Goal: Task Accomplishment & Management: Complete application form

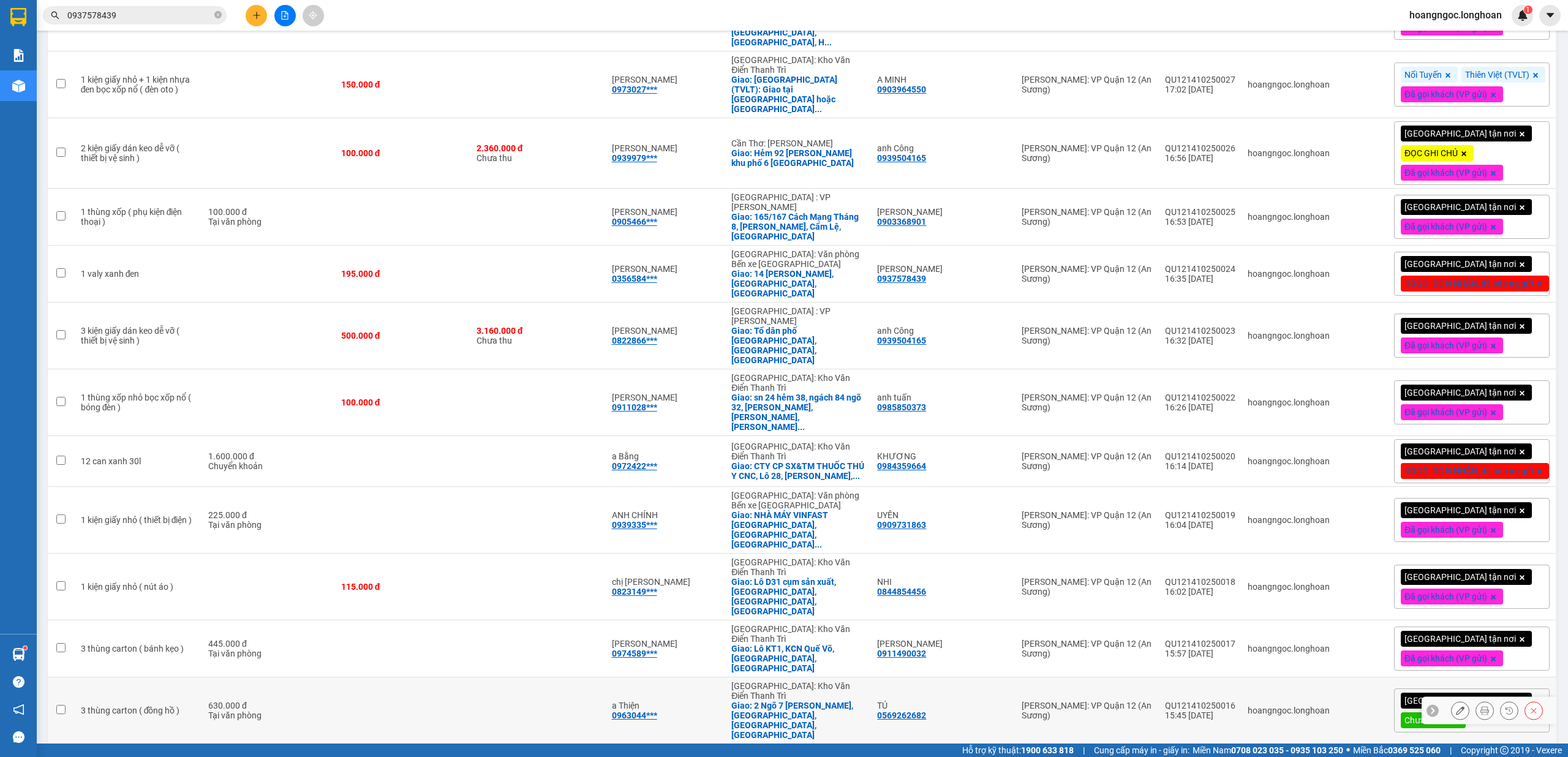
scroll to position [653, 0]
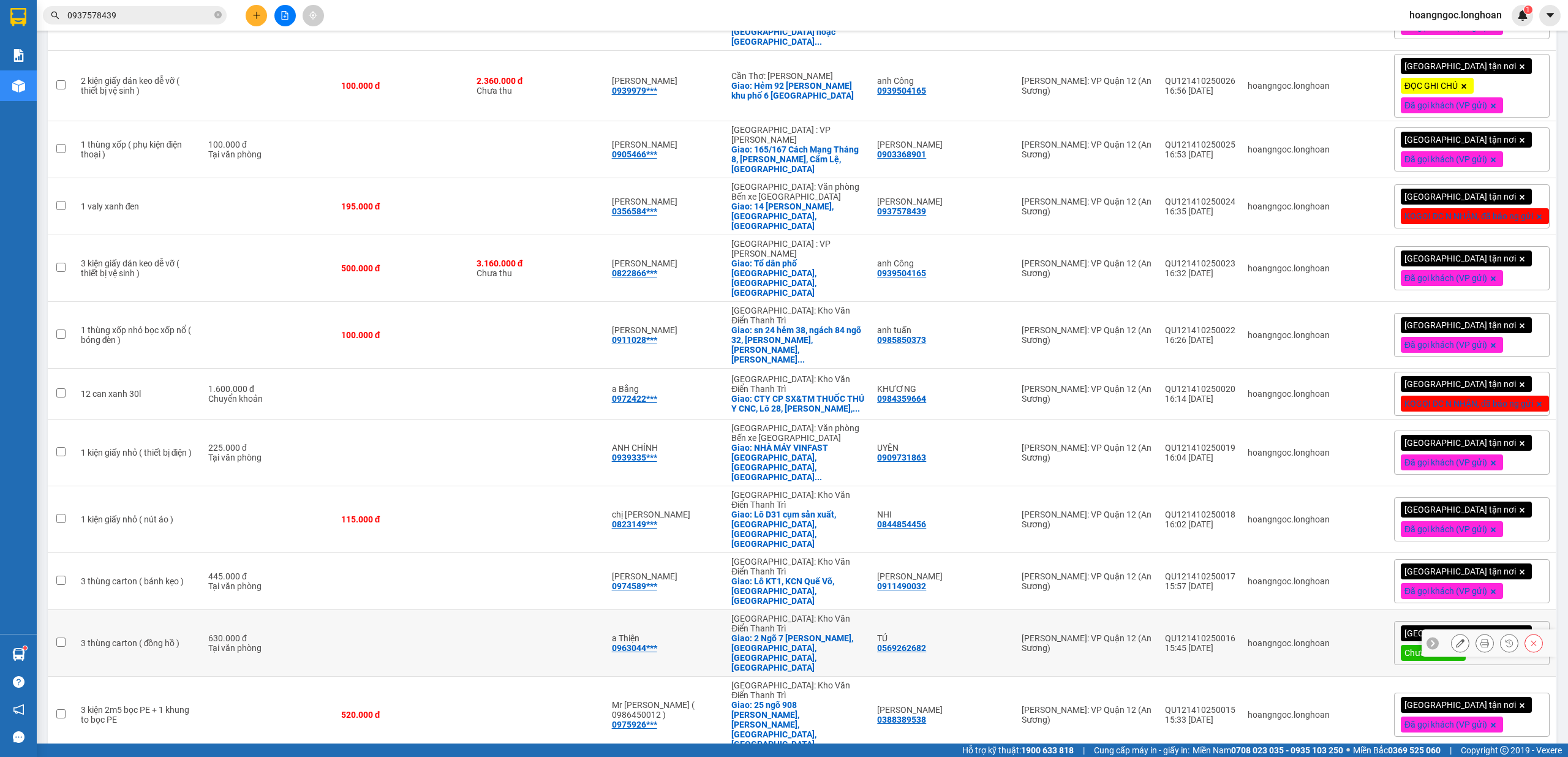
click at [1451, 632] on button at bounding box center [1460, 643] width 17 height 21
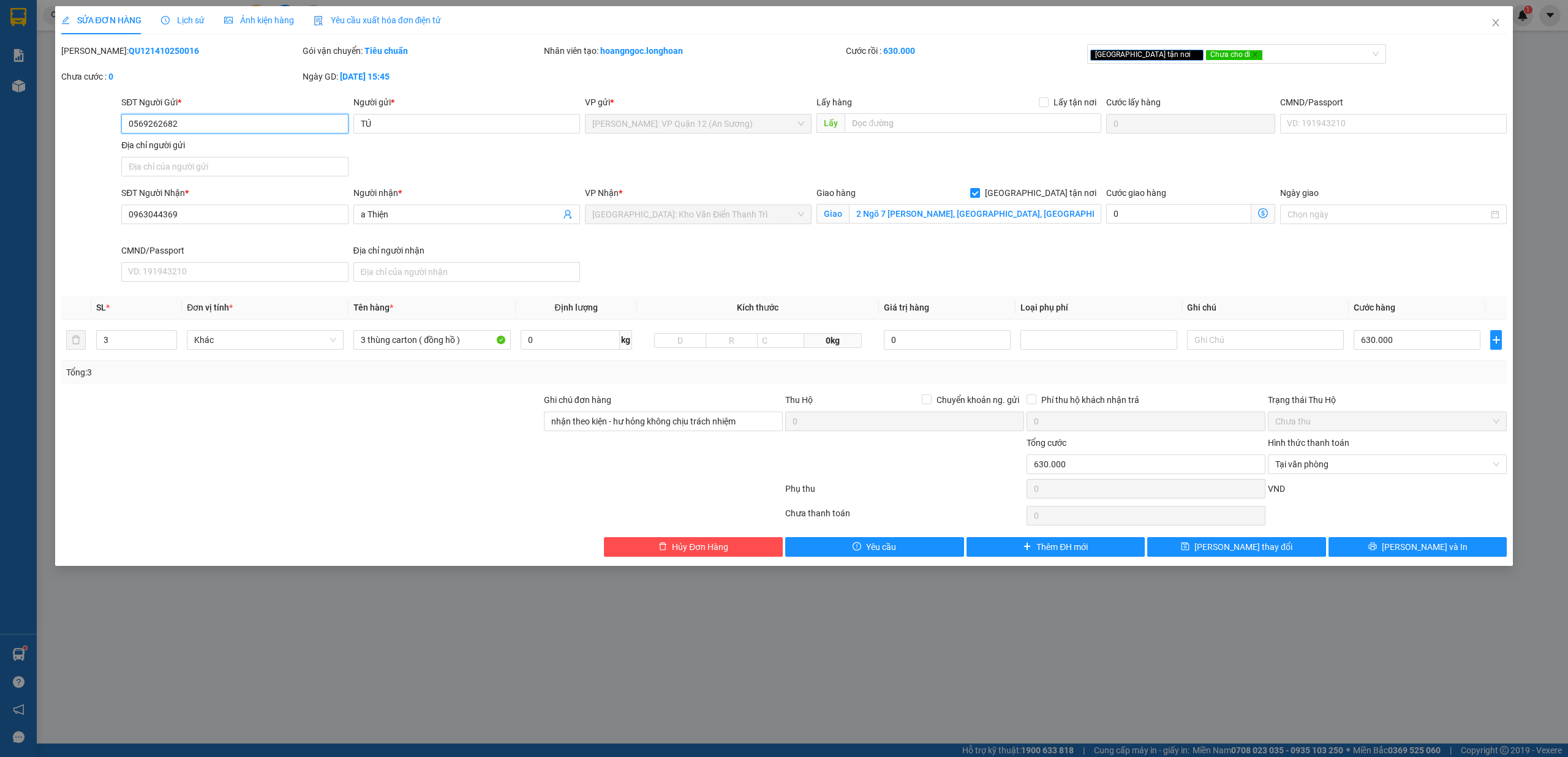
type input "0569262682"
type input "TÚ"
type input "0963044369"
type input "a Thiện"
checkbox input "true"
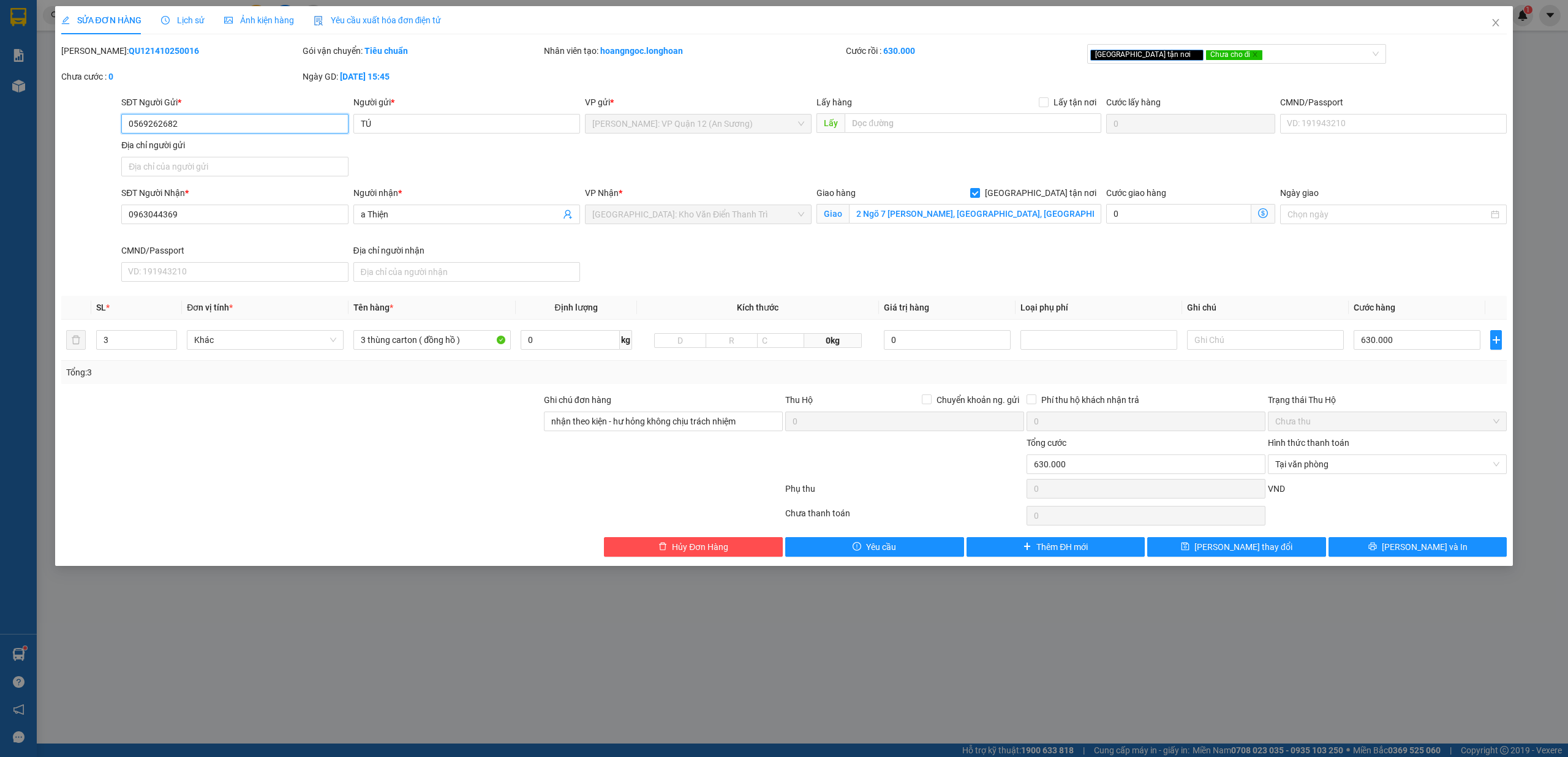
type input "2 Ngõ 7 [PERSON_NAME], [GEOGRAPHIC_DATA], [GEOGRAPHIC_DATA], [GEOGRAPHIC_DATA]"
type input "nhận theo kiện - hư hỏng không chịu trách nhiệm"
type input "0"
type input "630.000"
click at [255, 214] on input "0963044369" at bounding box center [234, 214] width 226 height 19
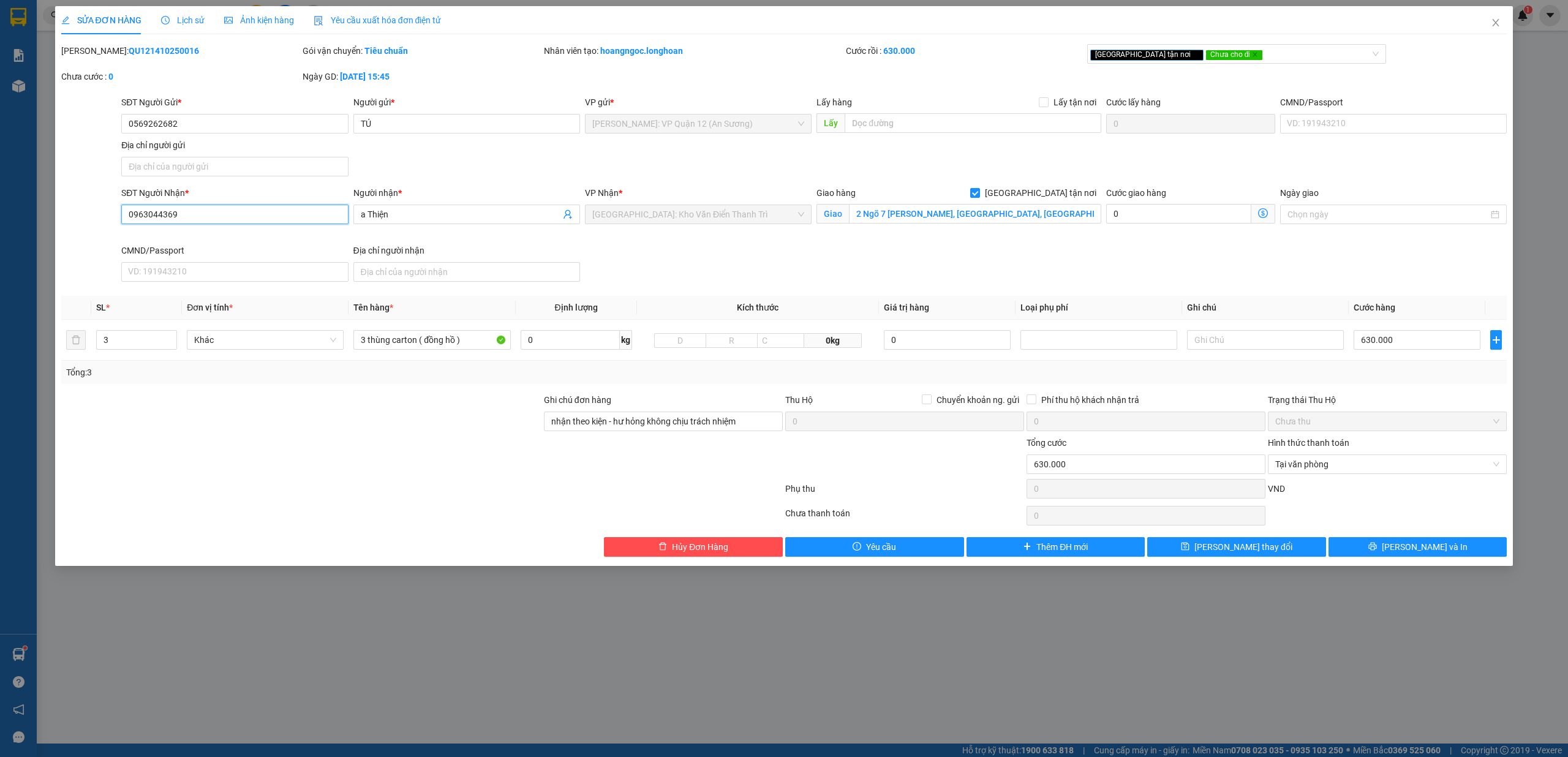
click at [256, 214] on input "0963044369" at bounding box center [234, 214] width 226 height 19
type input "0964444369"
click at [256, 214] on input "0964444369" at bounding box center [234, 214] width 226 height 19
click at [1424, 554] on span "[PERSON_NAME] và In" at bounding box center [1424, 547] width 86 height 13
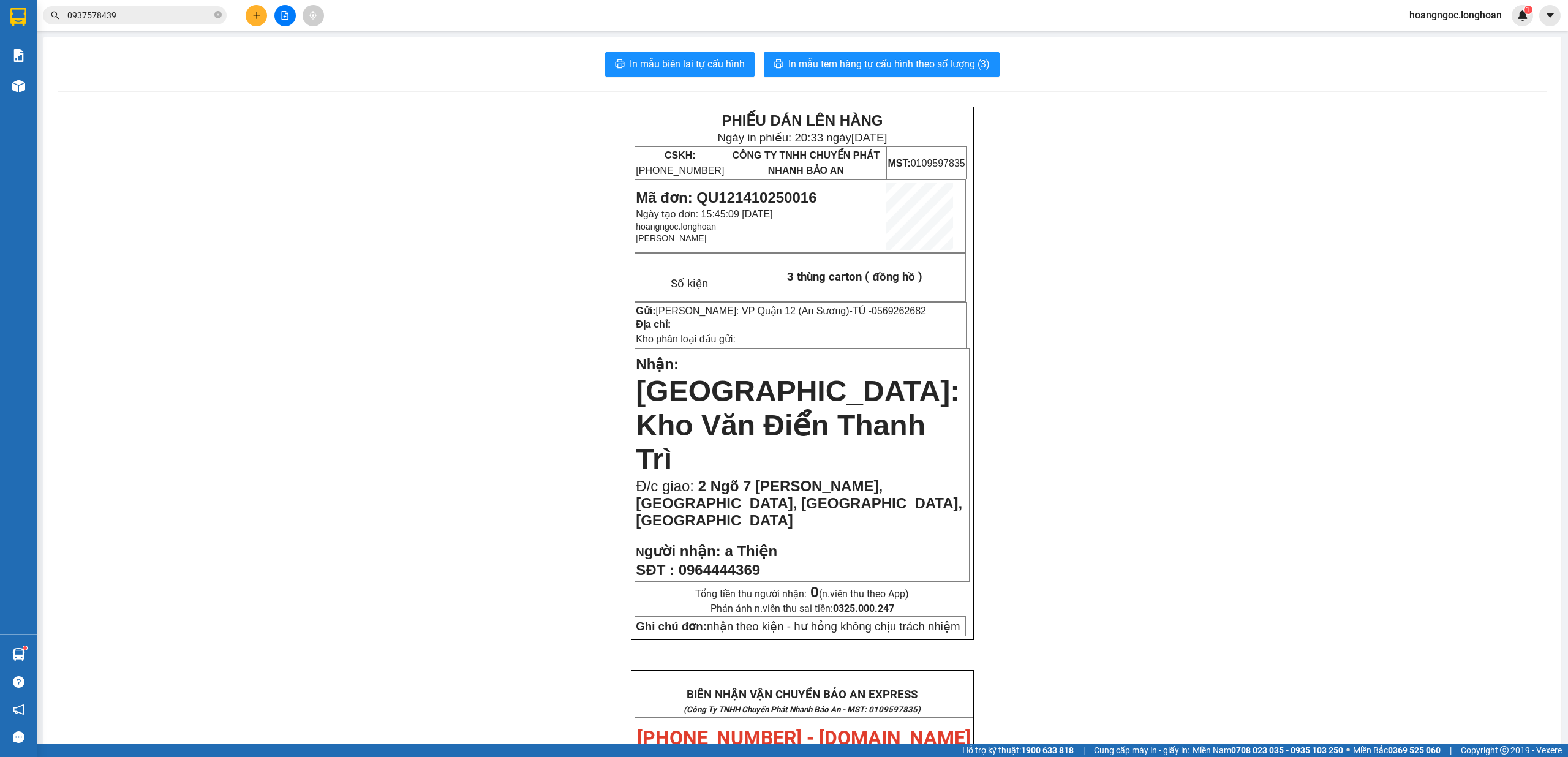
click at [142, 16] on input "0937578439" at bounding box center [139, 15] width 144 height 13
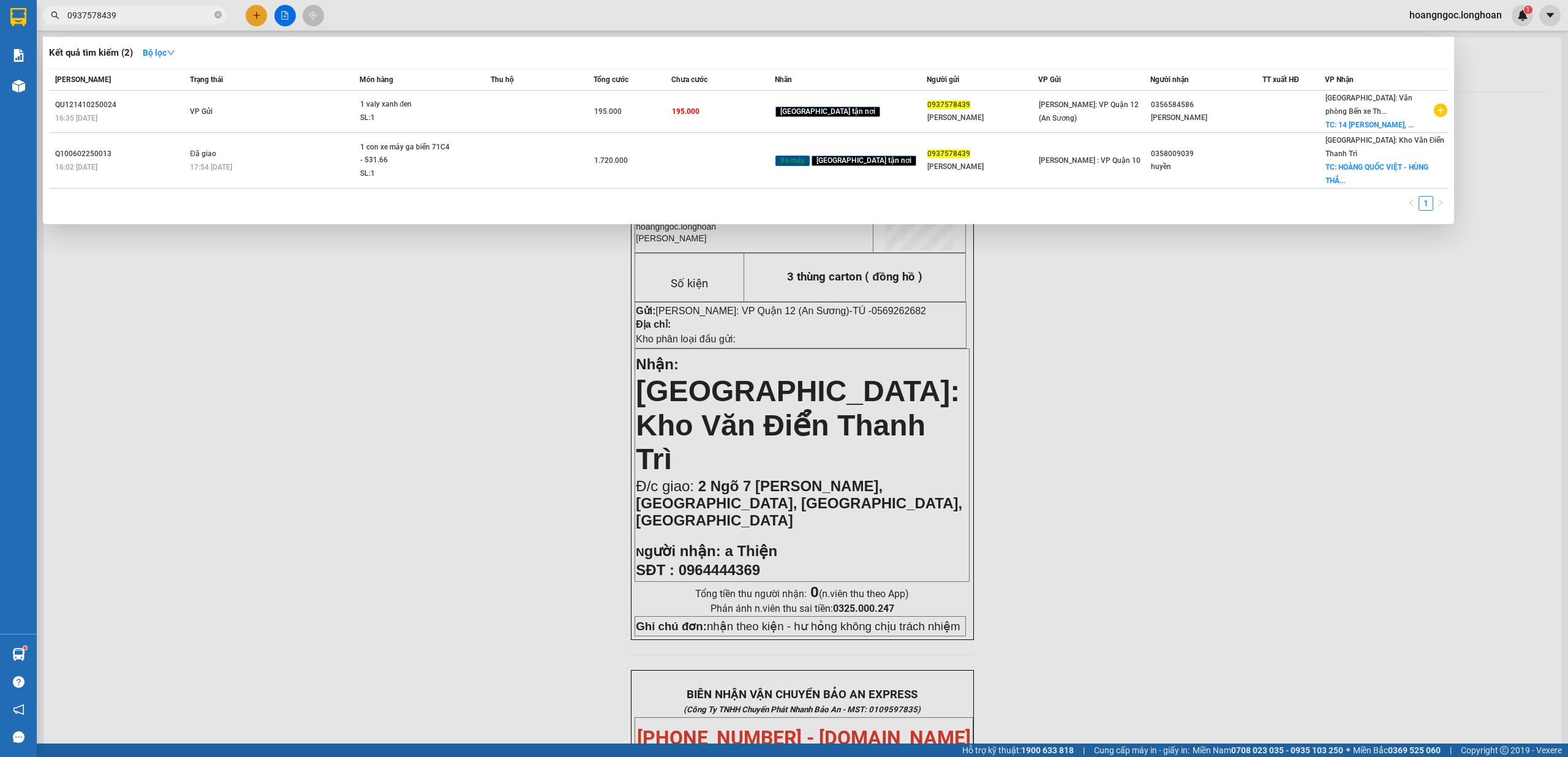
click at [142, 16] on input "0937578439" at bounding box center [139, 15] width 144 height 13
click at [321, 466] on div at bounding box center [784, 378] width 1568 height 757
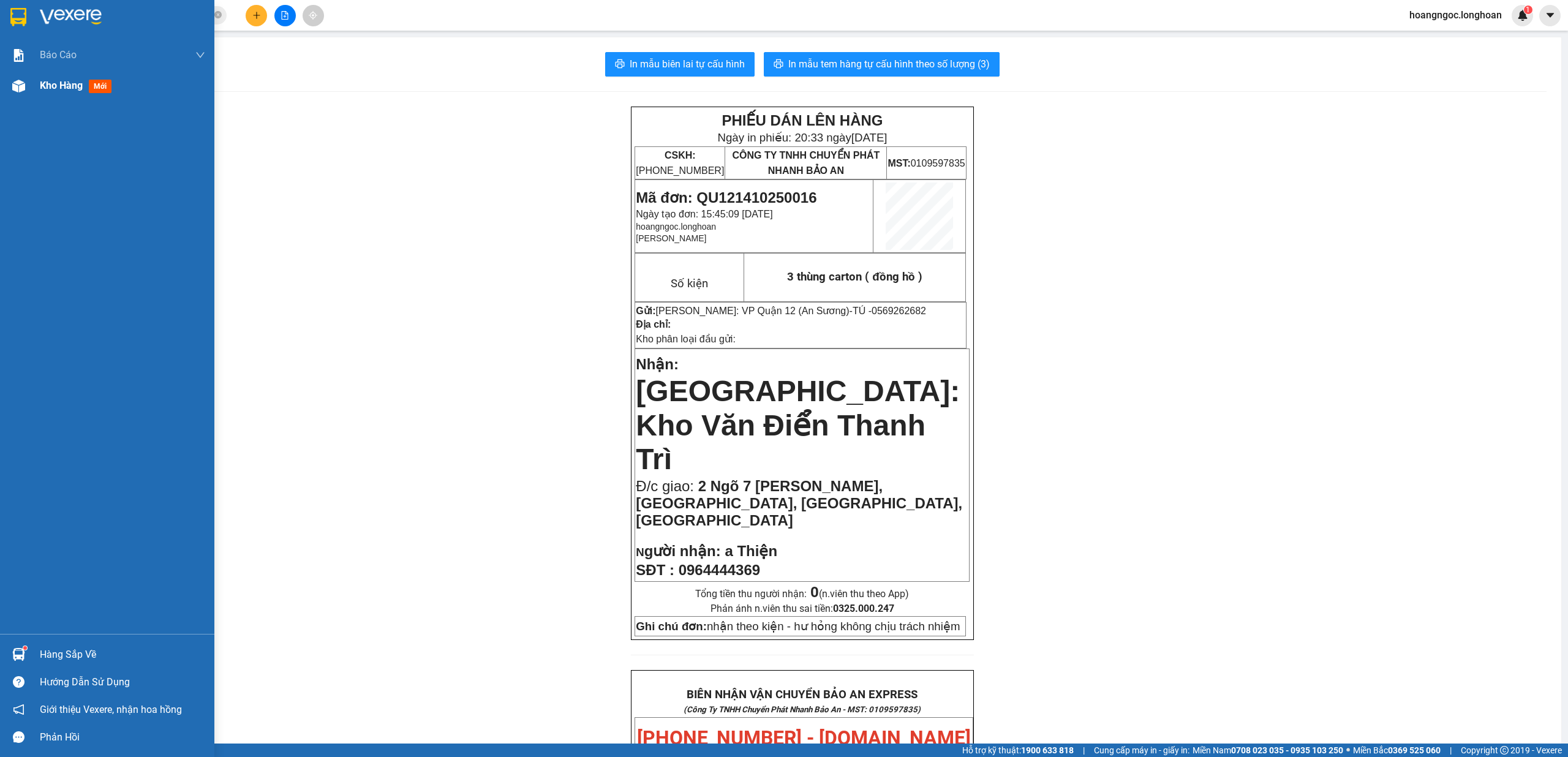
click at [21, 99] on div "Kho hàng mới" at bounding box center [107, 86] width 214 height 31
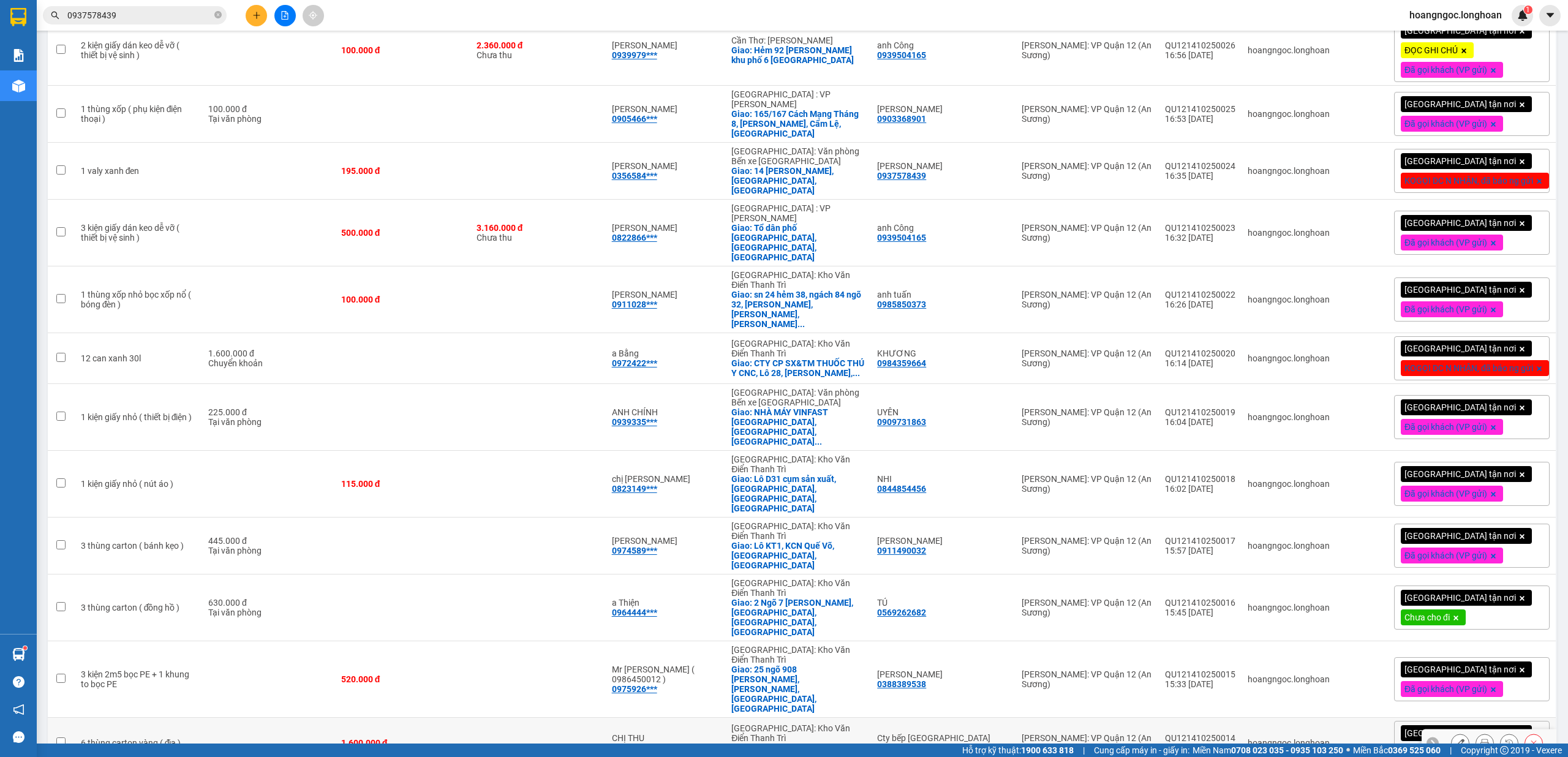
scroll to position [900, 0]
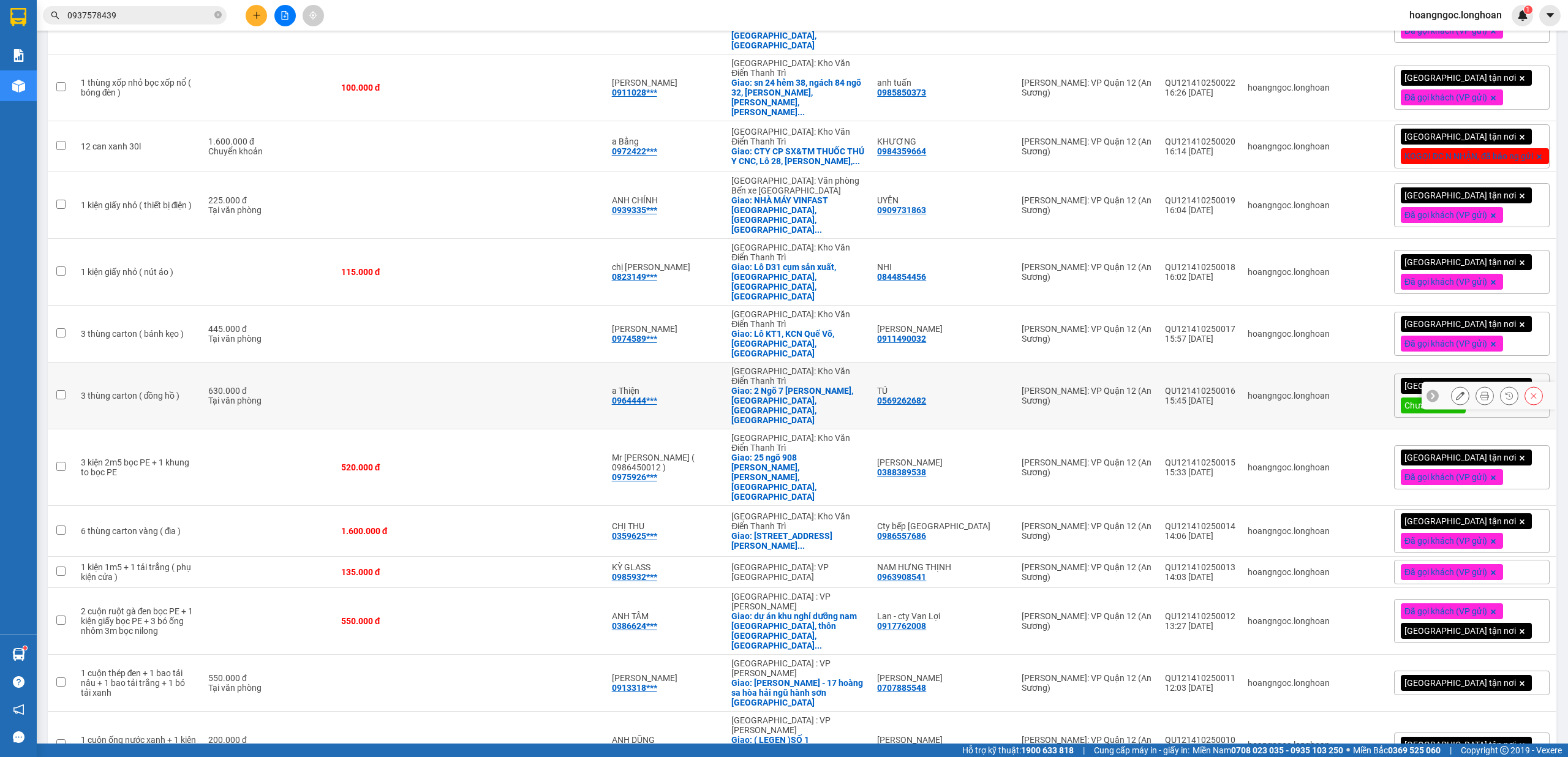
click at [1480, 391] on icon at bounding box center [1484, 395] width 9 height 9
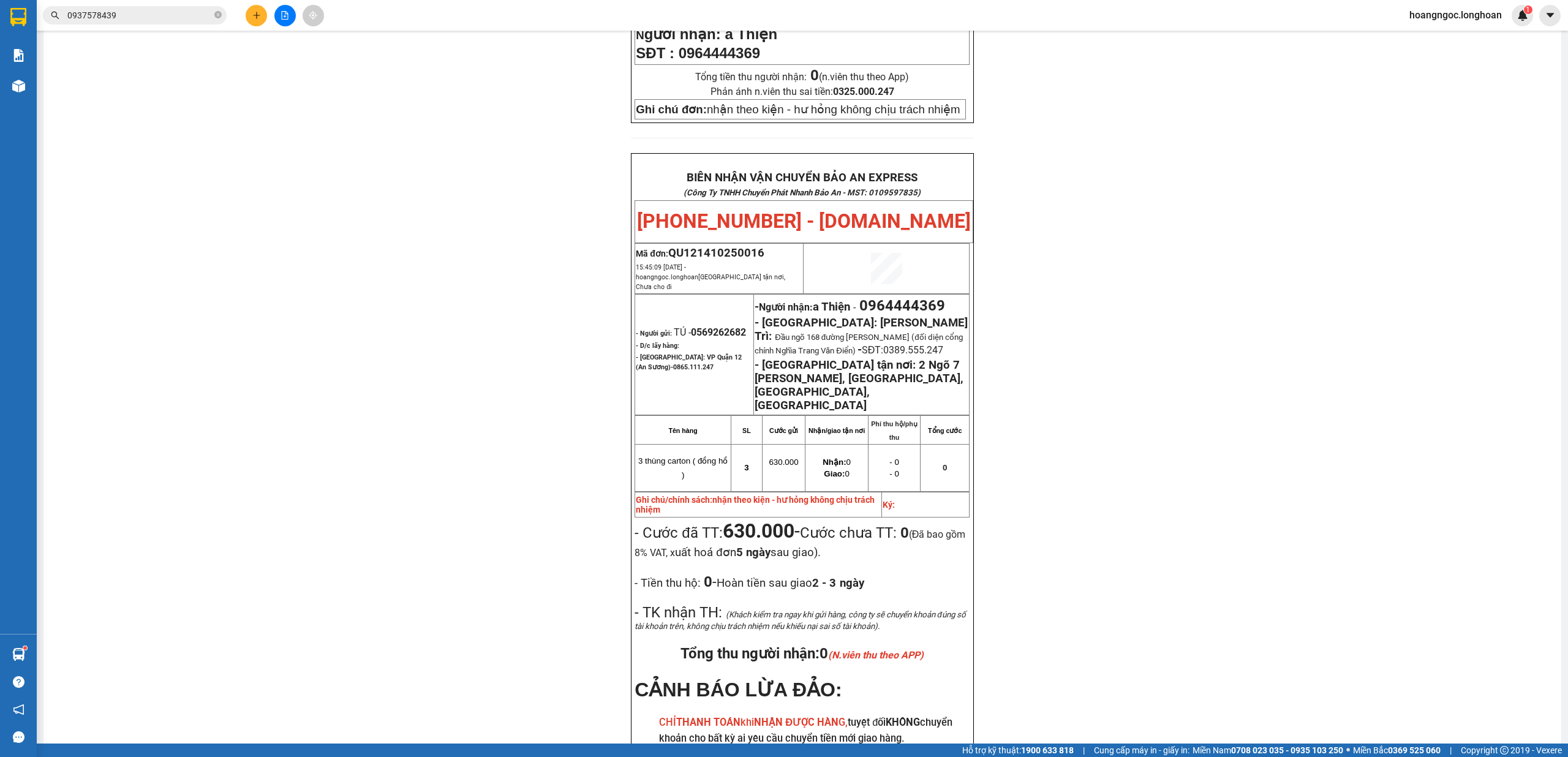
scroll to position [599, 0]
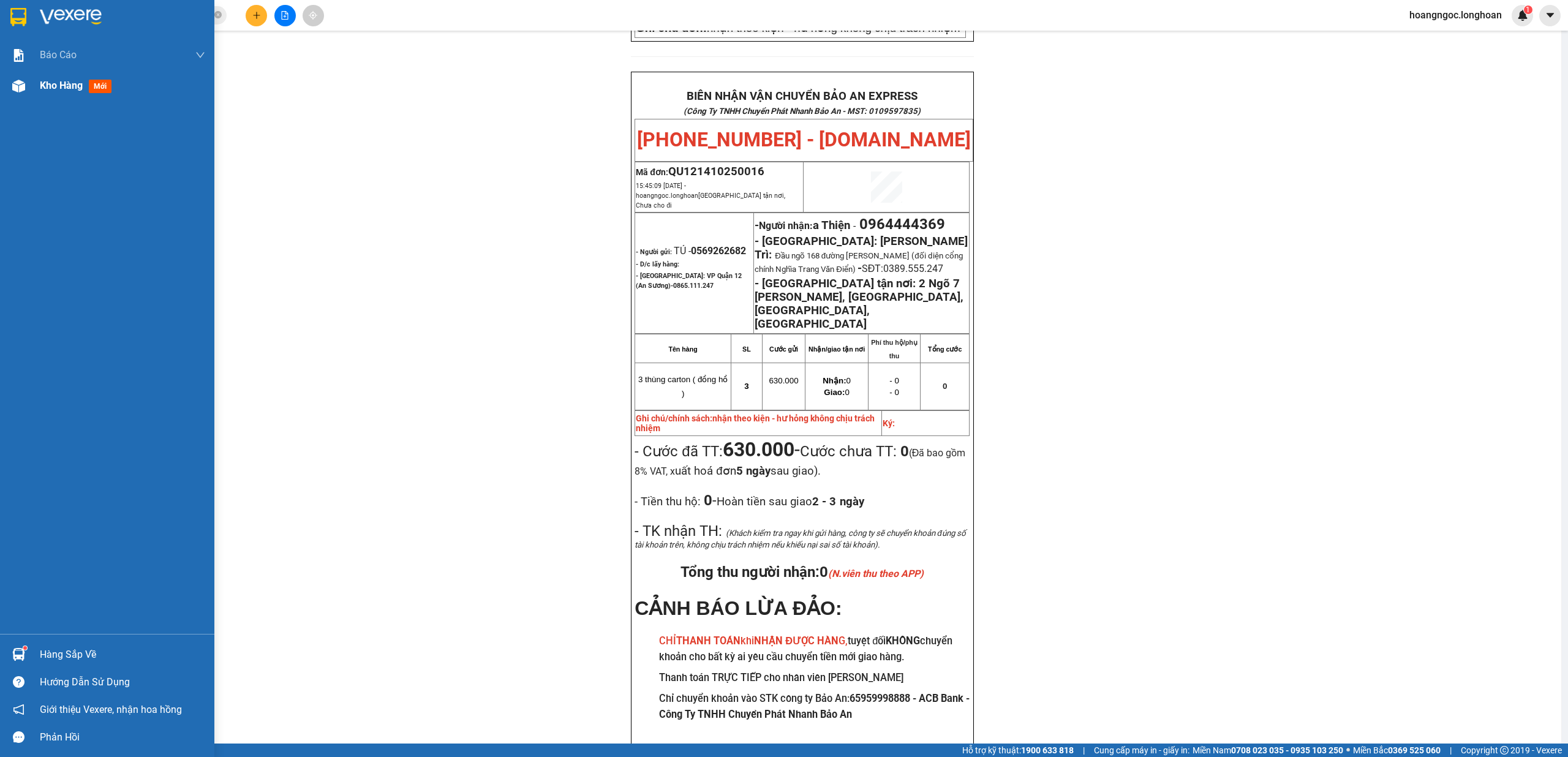
click at [43, 85] on span "Kho hàng" at bounding box center [61, 85] width 43 height 11
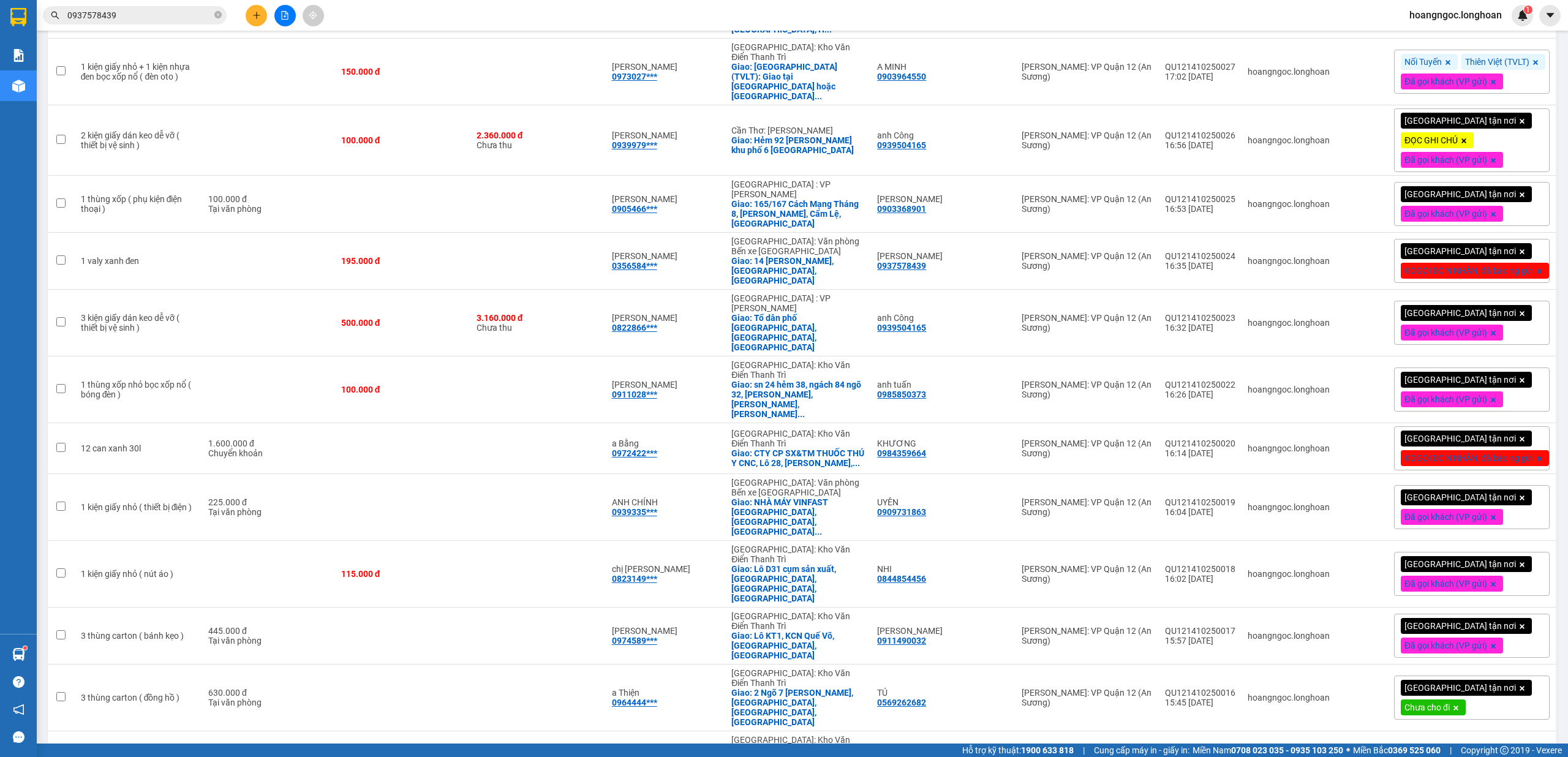
click at [1458, 706] on icon at bounding box center [1455, 708] width 5 height 5
click at [1473, 685] on div "[GEOGRAPHIC_DATA] tận nơi" at bounding box center [1472, 697] width 156 height 25
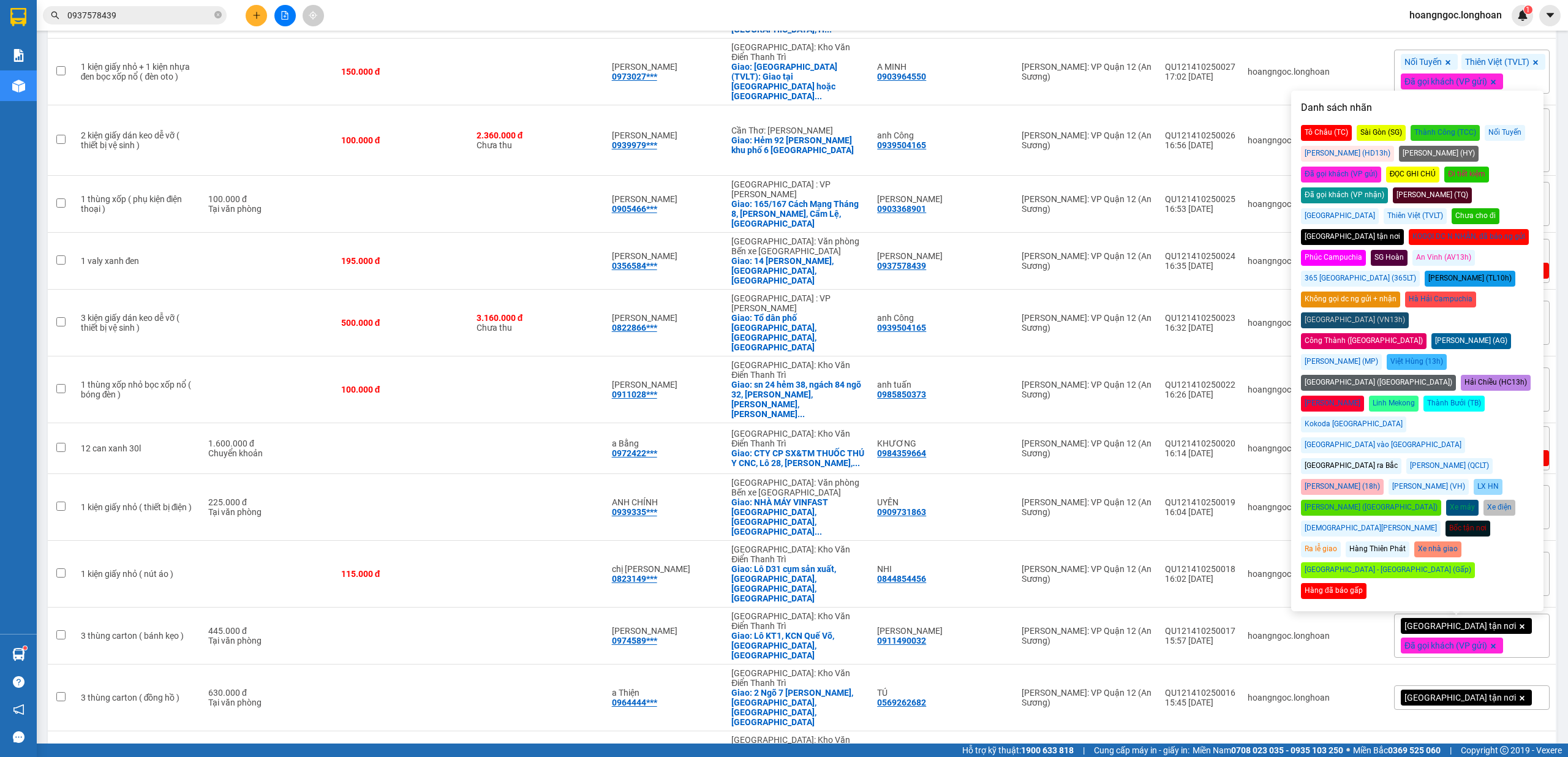
click at [1381, 166] on div "Đã gọi khách (VP gửi)" at bounding box center [1341, 174] width 81 height 16
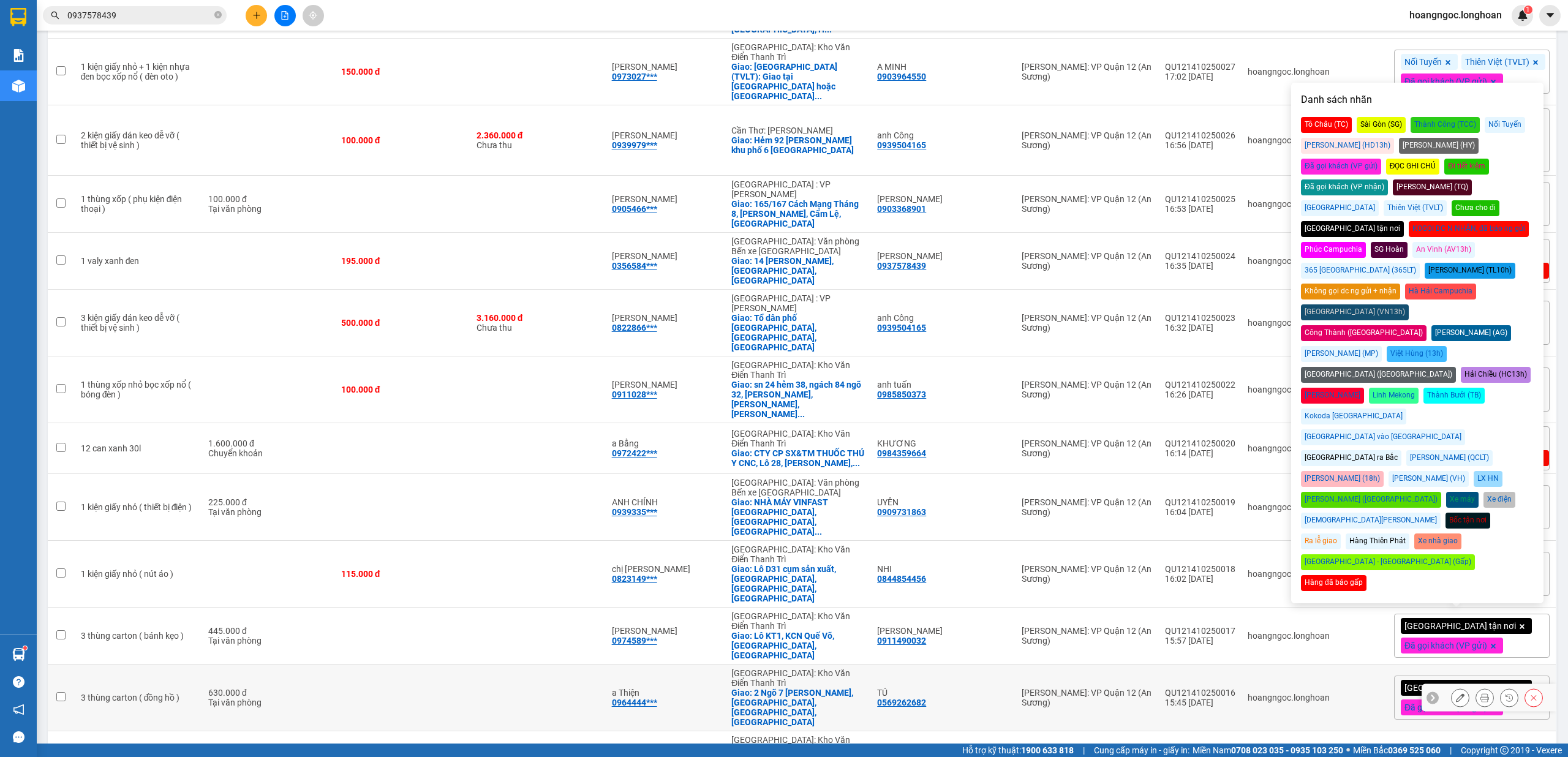
click at [1296, 692] on div "hoangngoc.longhoan" at bounding box center [1288, 697] width 82 height 10
checkbox input "true"
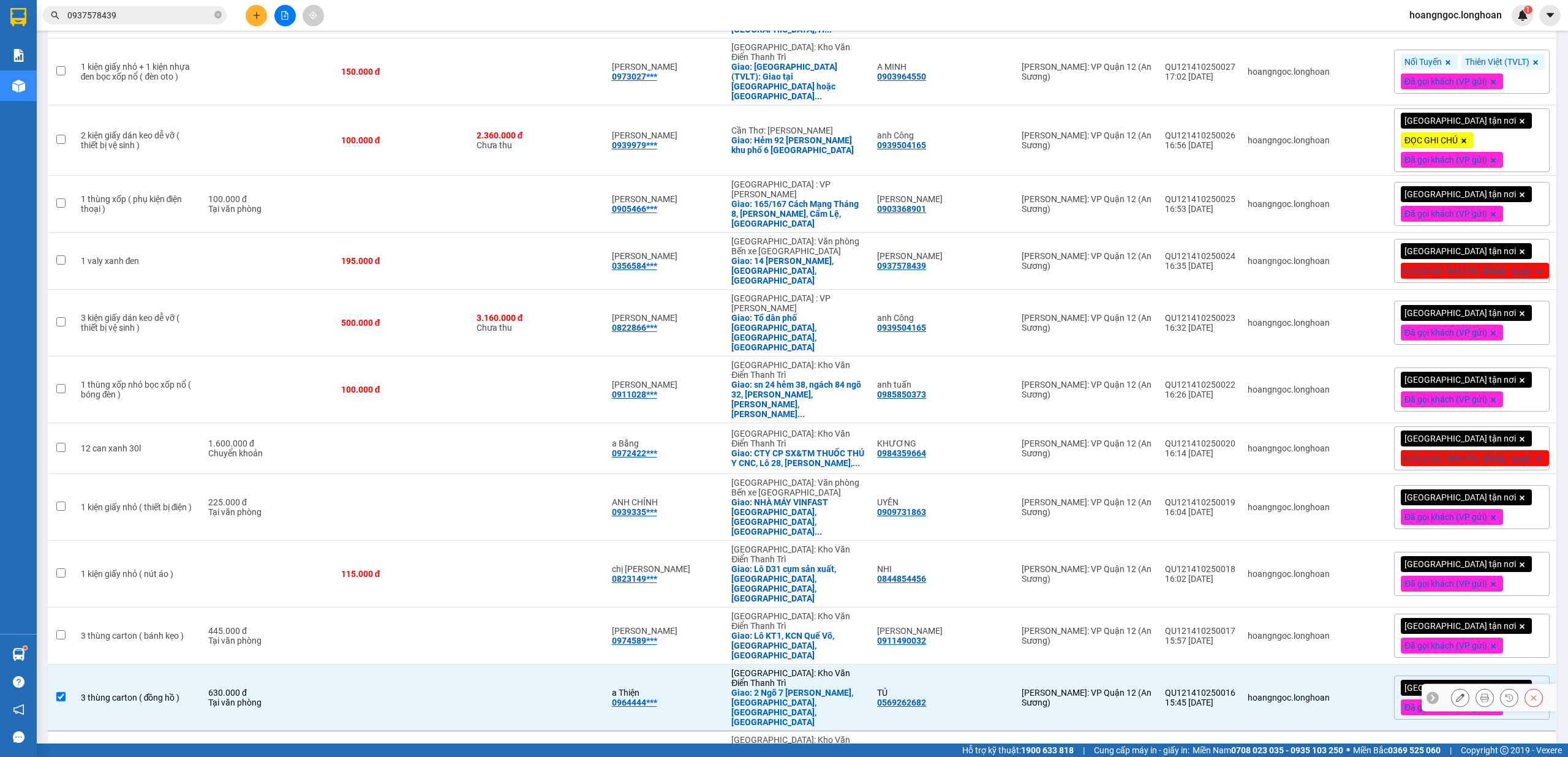
click at [1480, 693] on icon at bounding box center [1484, 697] width 9 height 9
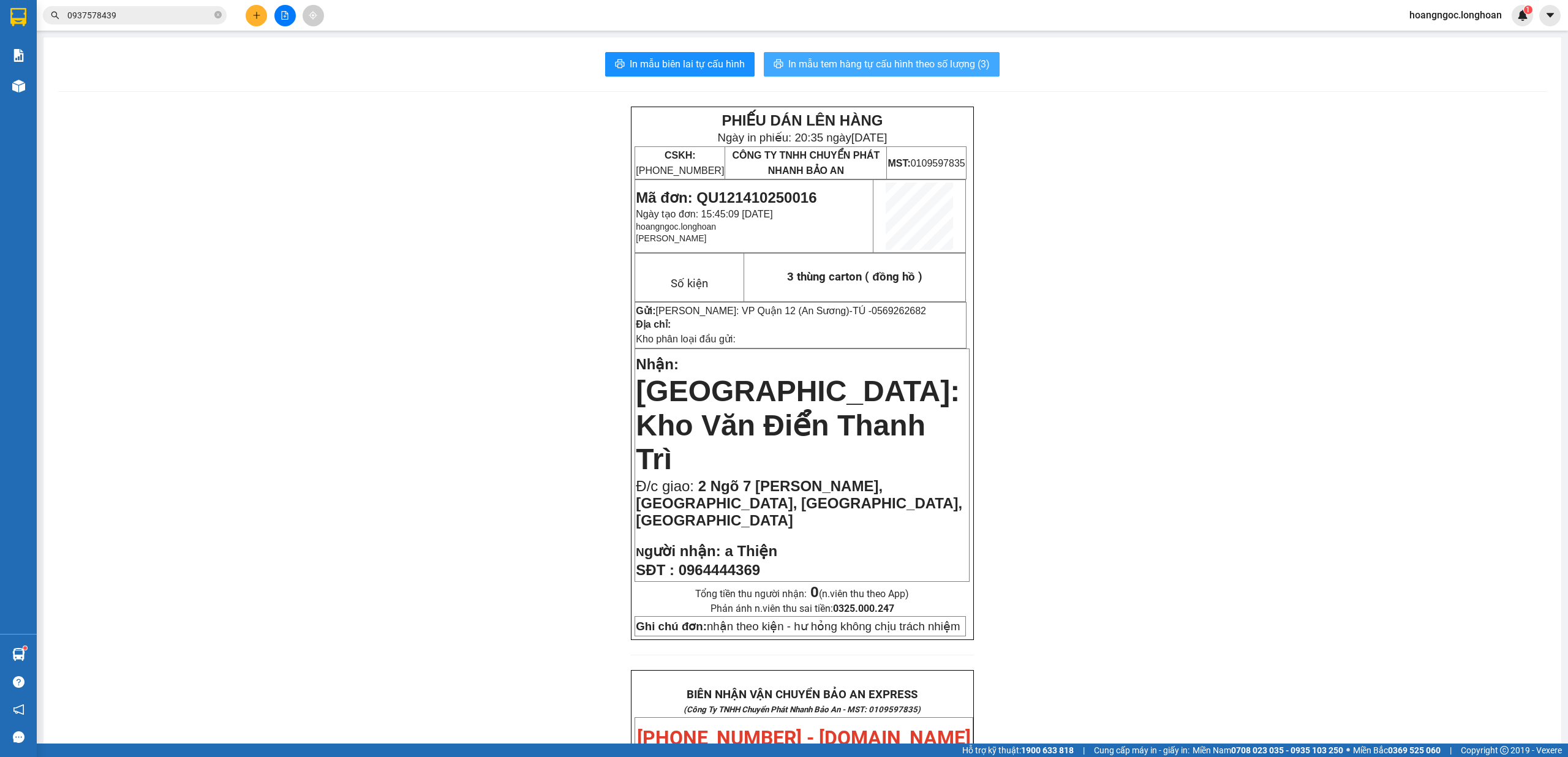
click at [866, 67] on span "In mẫu tem hàng tự cấu hình theo số lượng (3)" at bounding box center [889, 64] width 202 height 15
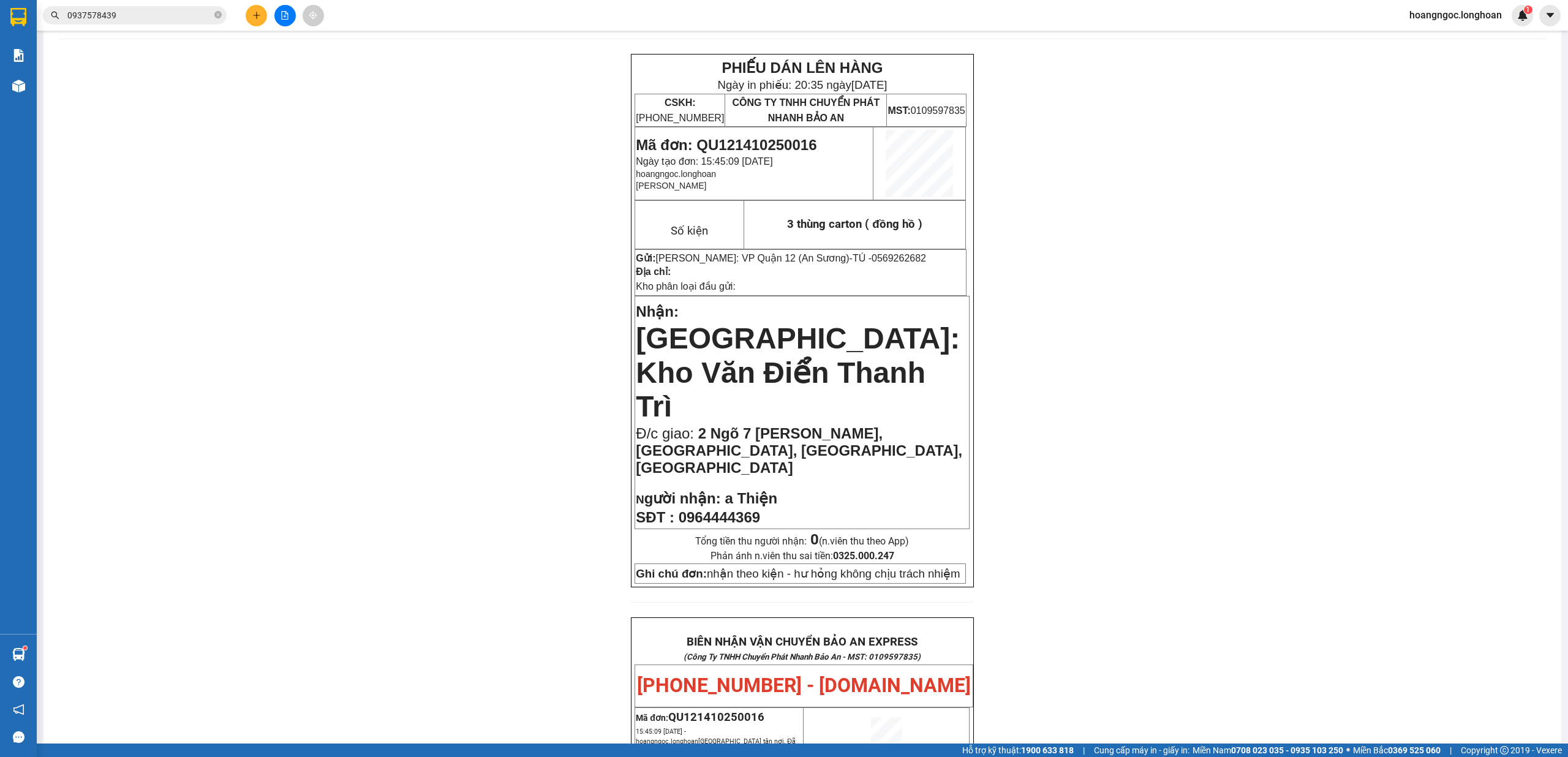
scroll to position [81, 0]
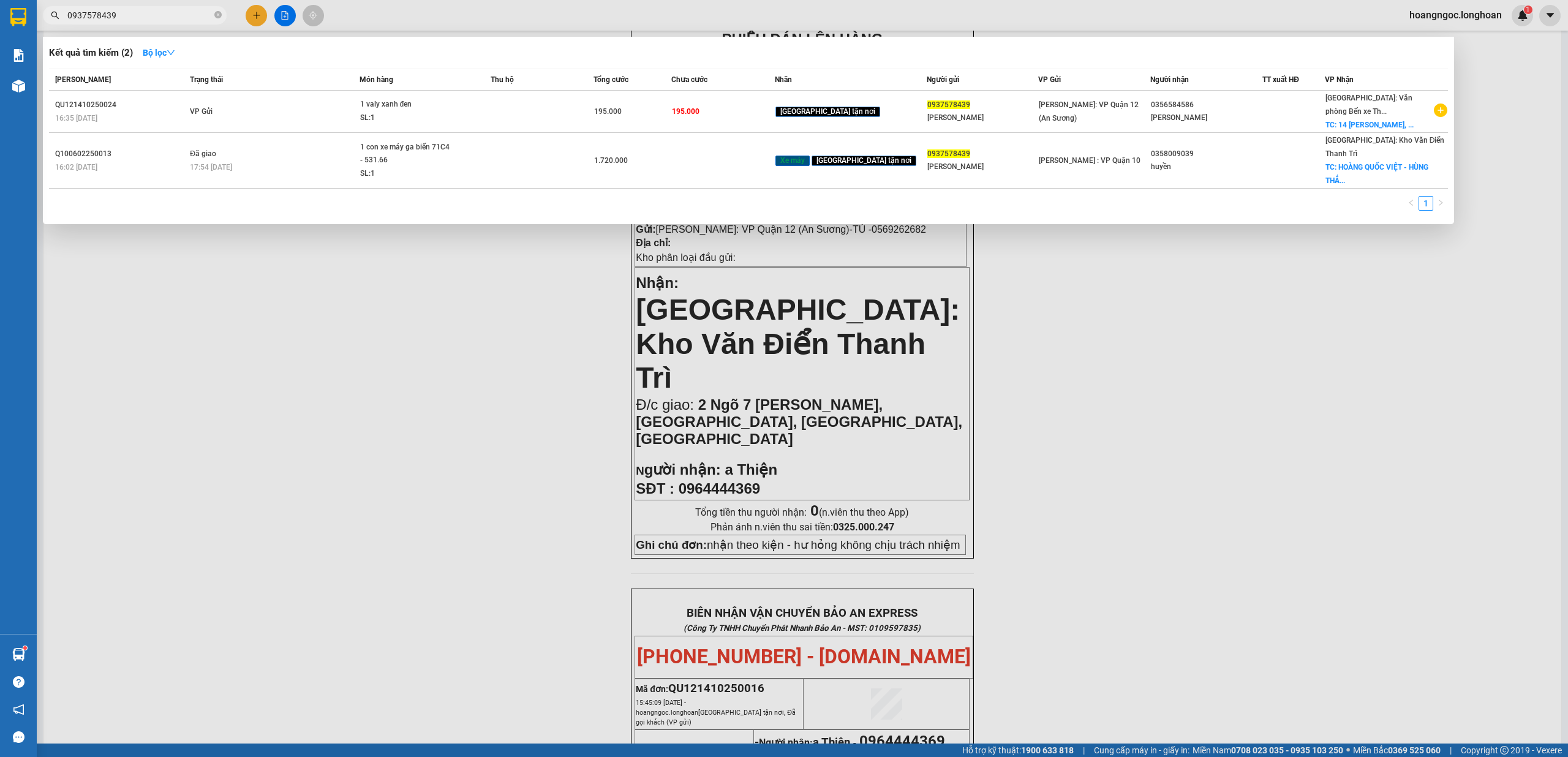
click at [194, 15] on input "0937578439" at bounding box center [139, 15] width 144 height 13
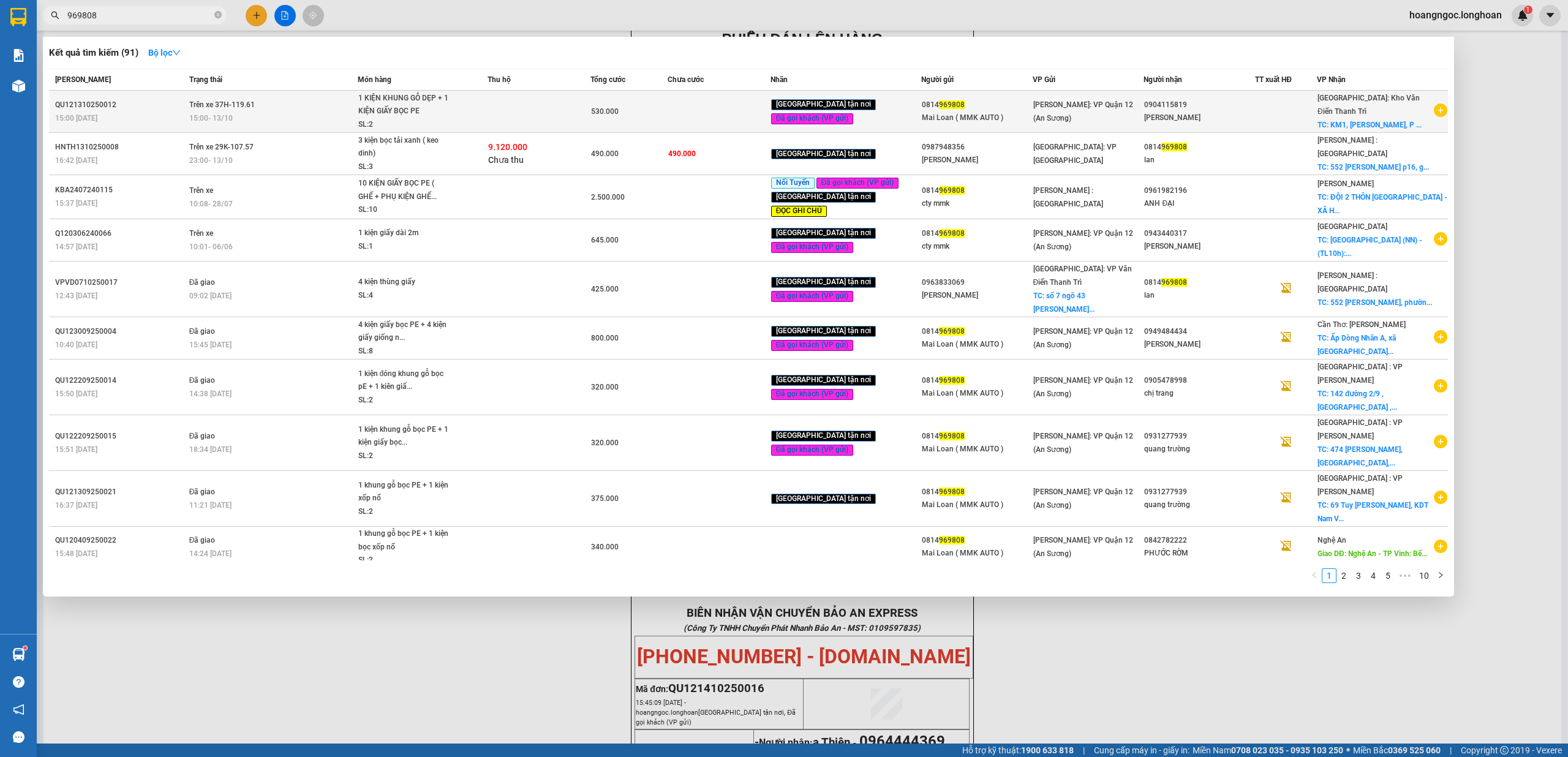
type input "969808"
click at [481, 123] on span "1 KIỆN KHUNG GỖ DẸP + 1 KIỆN GIẤY BỌC PE SL: 2" at bounding box center [423, 112] width 129 height 40
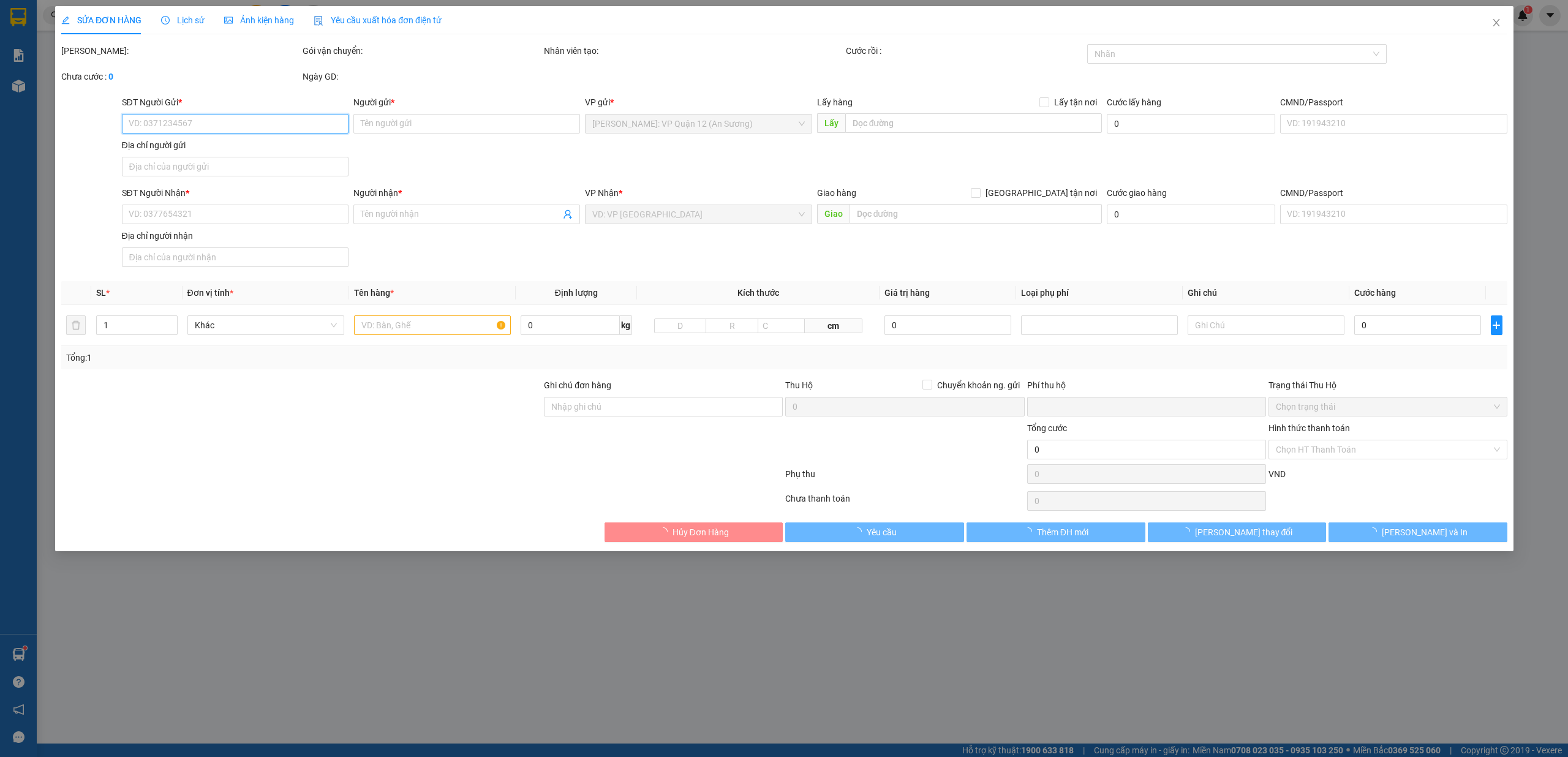
type input "0814969808"
type input "Mai Loan ( MMK AUTO )"
type input "0904115819"
type input "[PERSON_NAME]"
checkbox input "true"
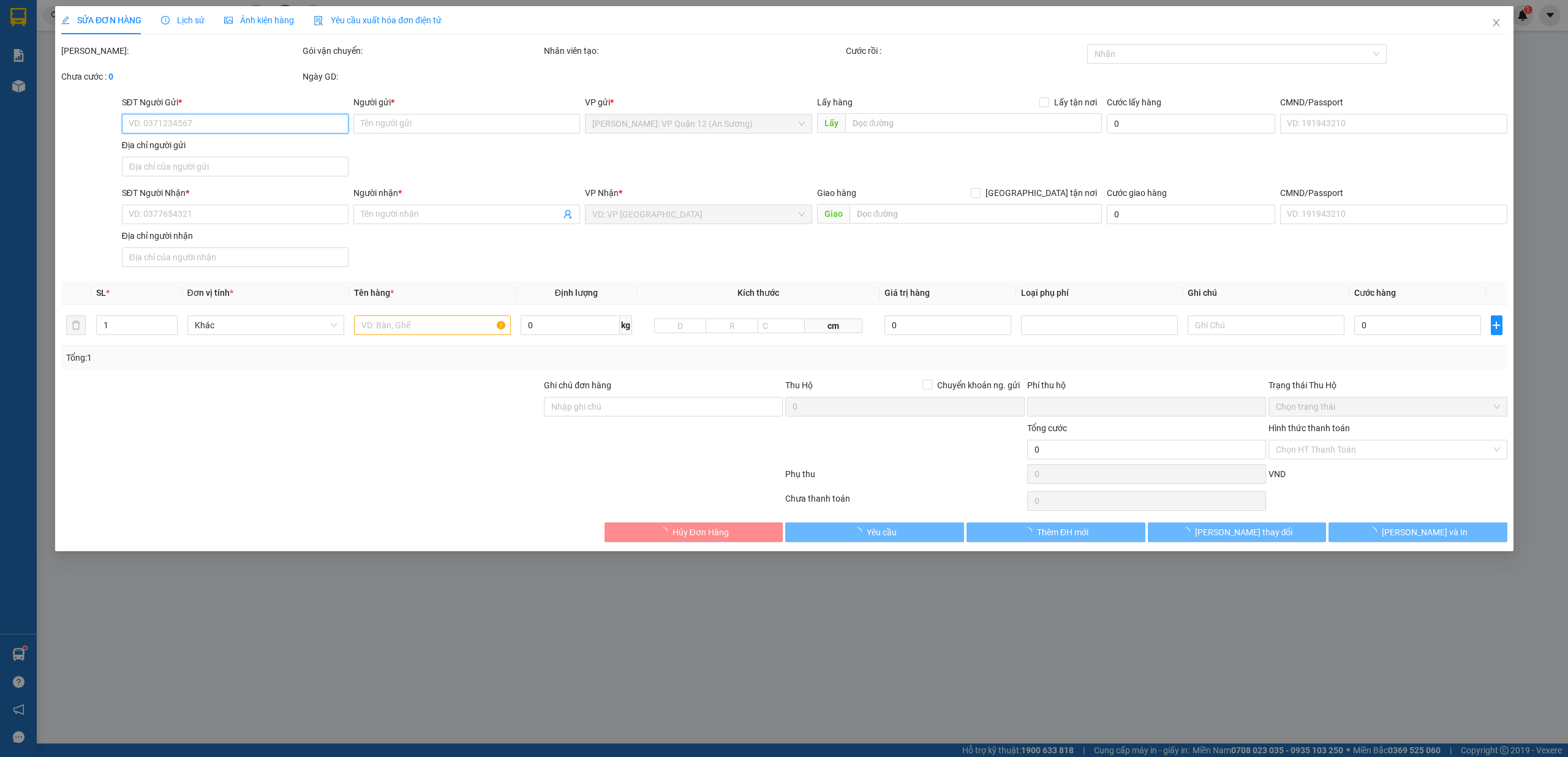
type input "KM1, [PERSON_NAME], P [PERSON_NAME], [GEOGRAPHIC_DATA]"
type input "0"
type input "530.000"
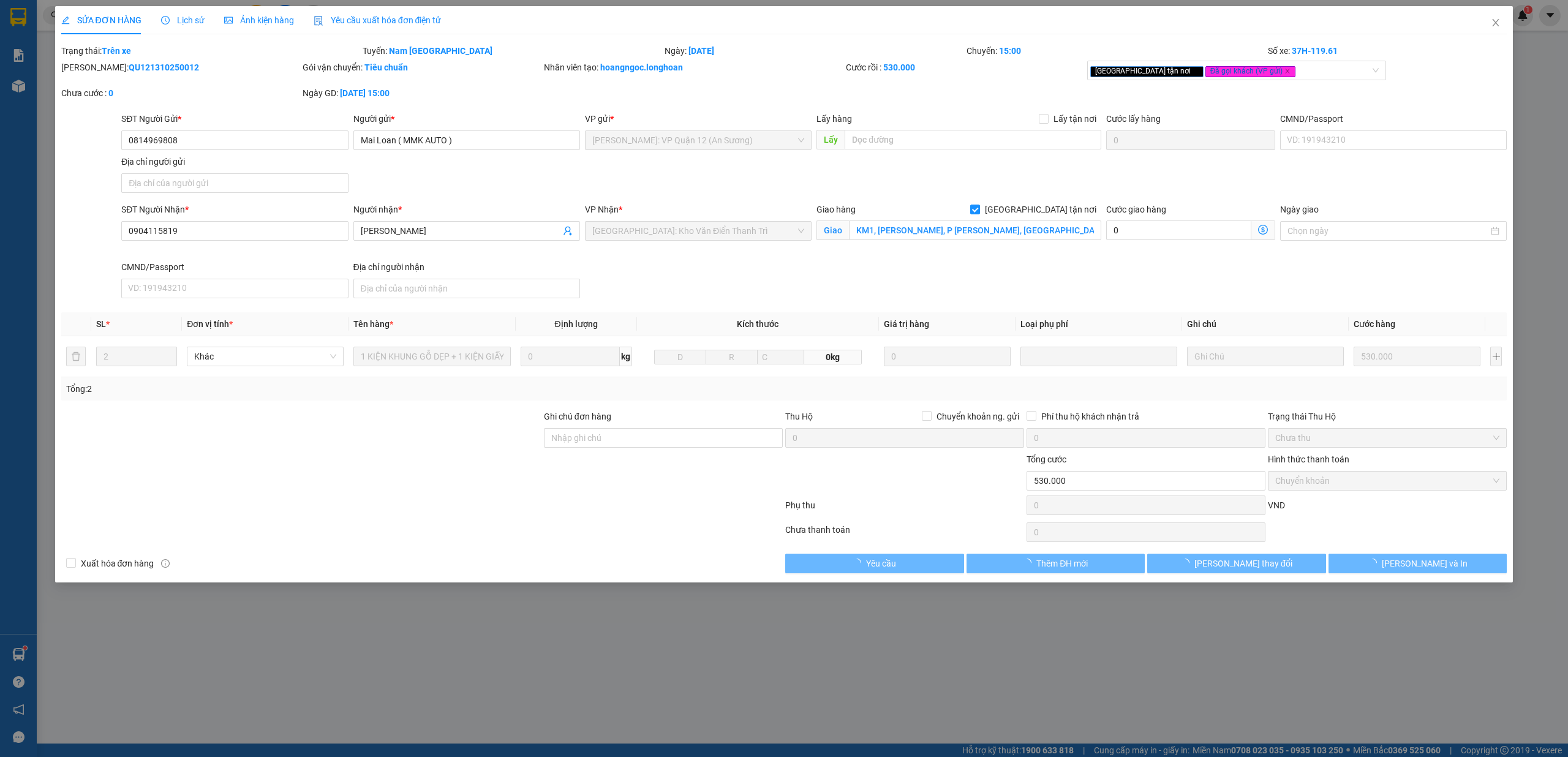
click at [182, 16] on span "Lịch sử" at bounding box center [182, 20] width 43 height 10
